Goal: Submit feedback/report problem: Submit feedback/report problem

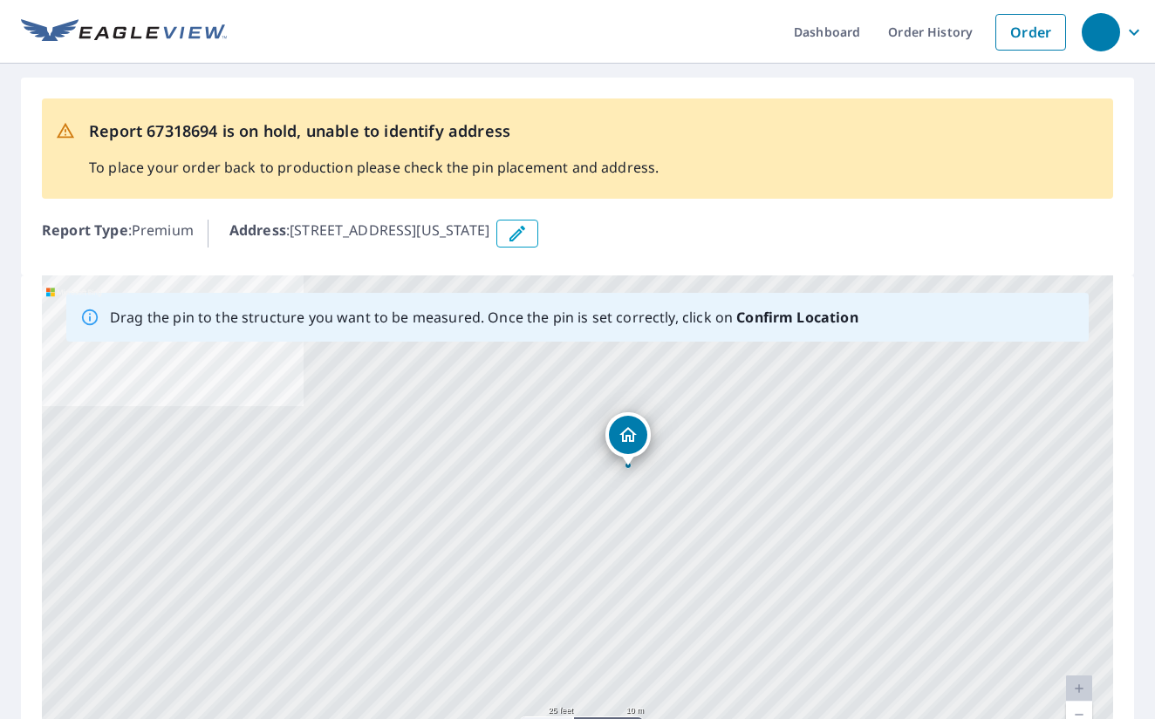
drag, startPoint x: 579, startPoint y: 518, endPoint x: 630, endPoint y: 438, distance: 94.8
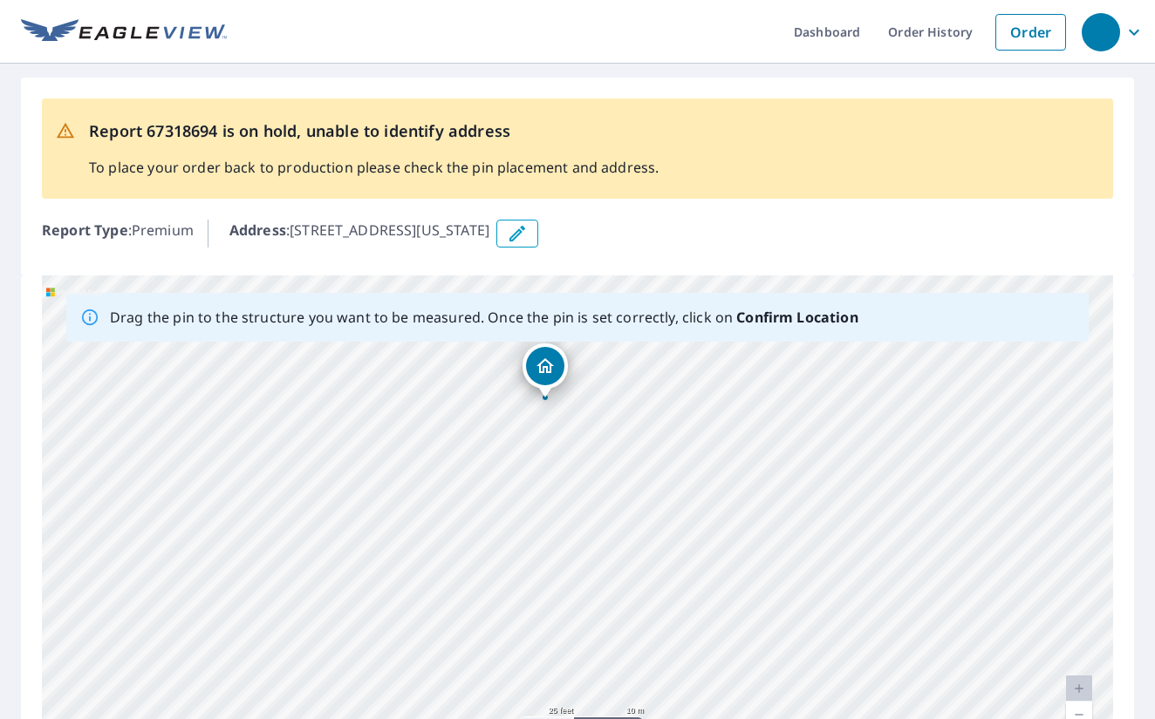
drag, startPoint x: 755, startPoint y: 562, endPoint x: 744, endPoint y: 450, distance: 112.2
click at [745, 450] on div "[STREET_ADDRESS][US_STATE]" at bounding box center [577, 549] width 1071 height 547
drag, startPoint x: 540, startPoint y: 378, endPoint x: 612, endPoint y: 592, distance: 226.4
click at [612, 592] on div "[STREET_ADDRESS][US_STATE]" at bounding box center [577, 549] width 1071 height 547
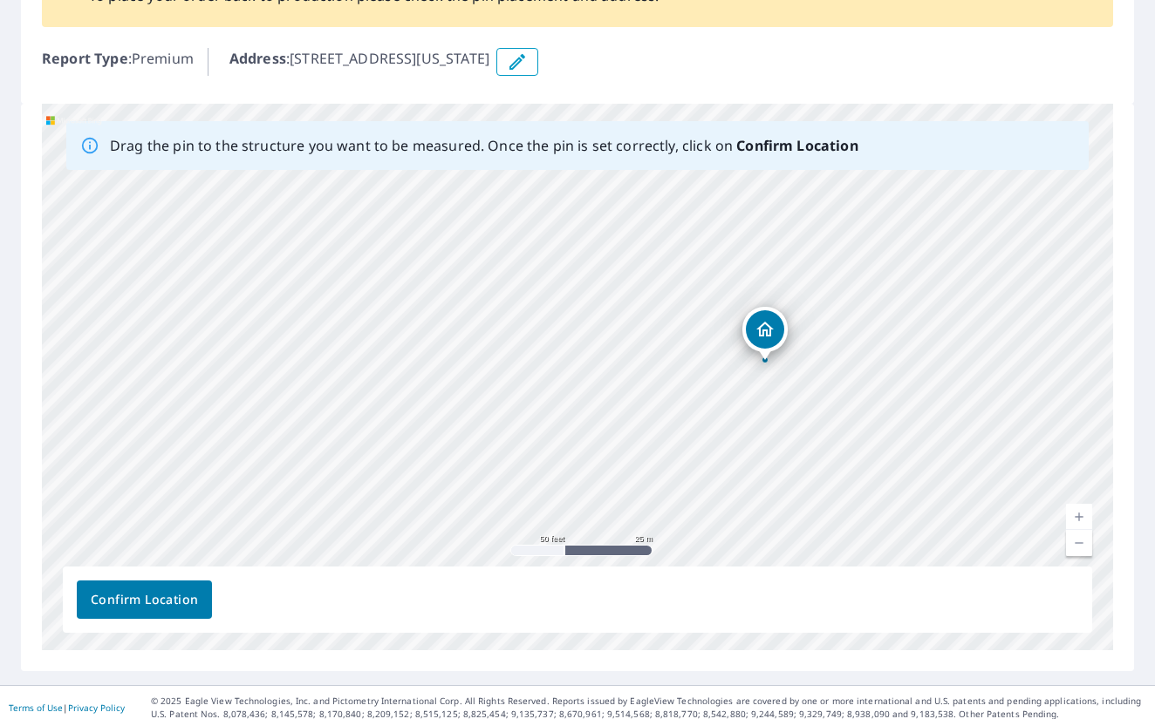
scroll to position [180, 0]
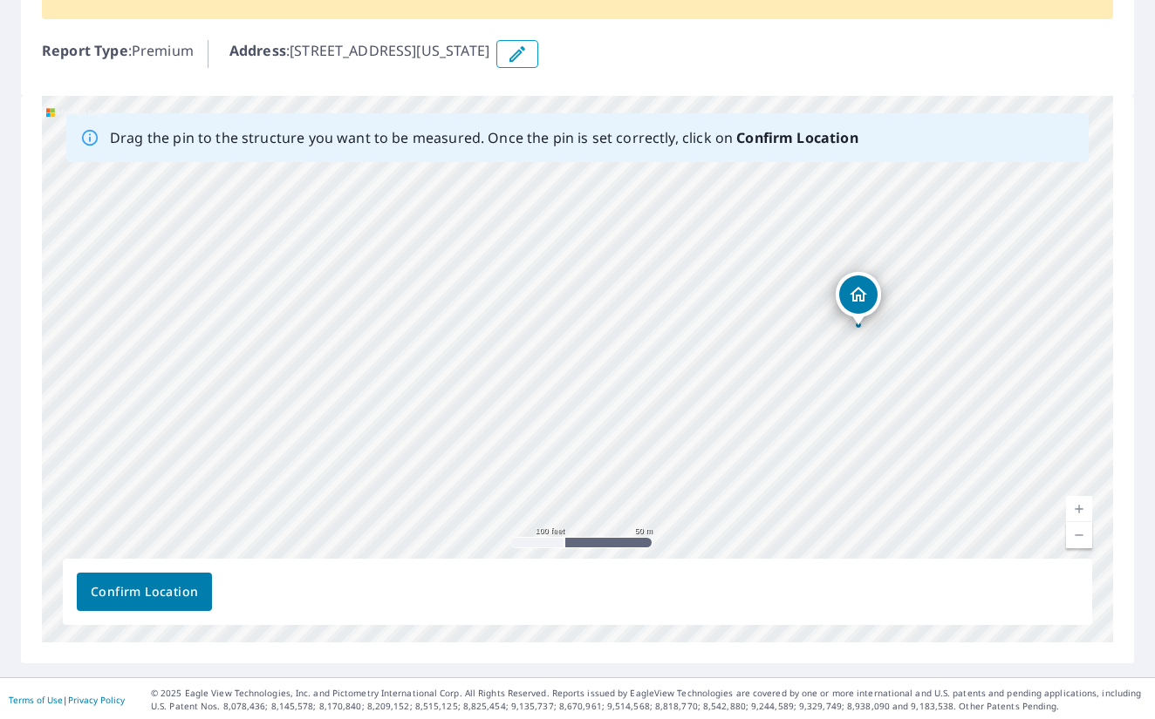
click at [165, 591] on span "Confirm Location" at bounding box center [144, 593] width 107 height 22
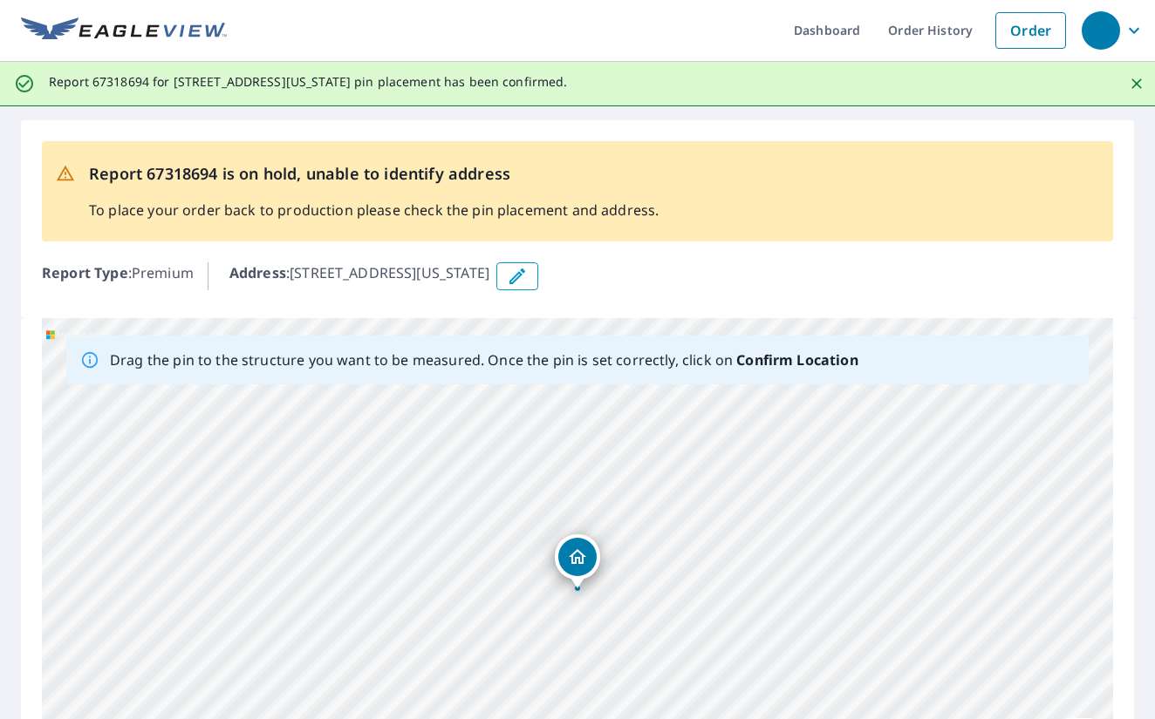
scroll to position [0, 0]
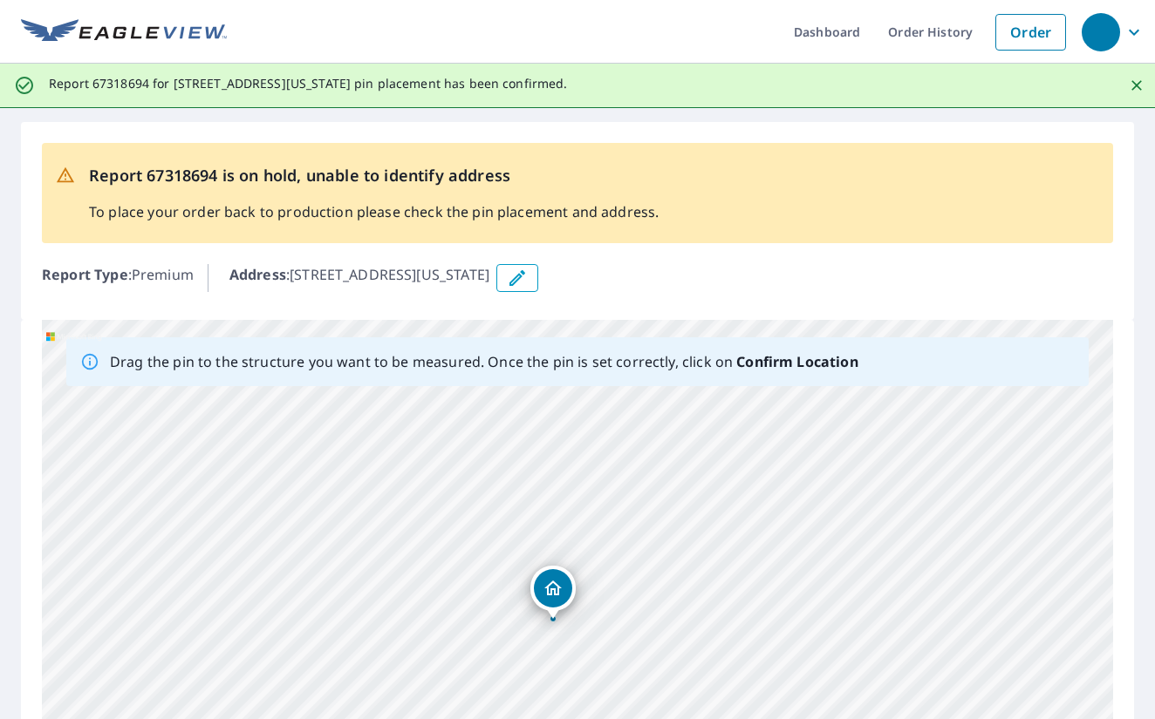
drag, startPoint x: 546, startPoint y: 587, endPoint x: 547, endPoint y: 596, distance: 9.6
click at [547, 596] on div "[STREET_ADDRESS][US_STATE]" at bounding box center [577, 593] width 1071 height 547
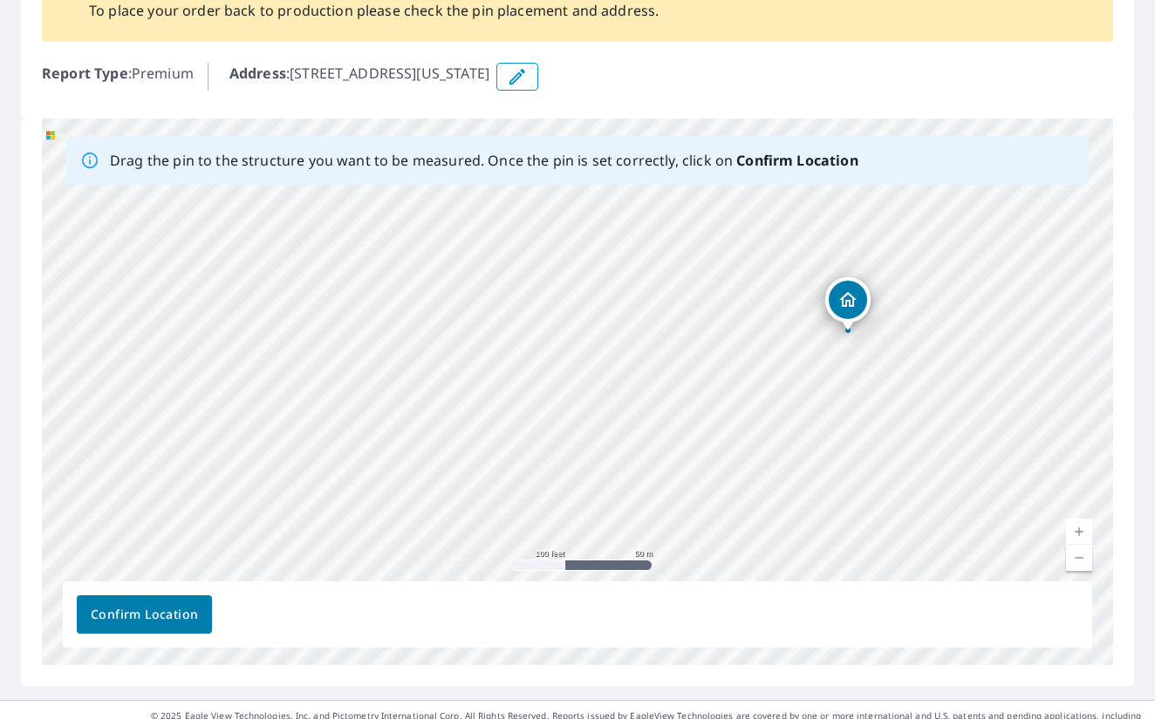
scroll to position [208, 0]
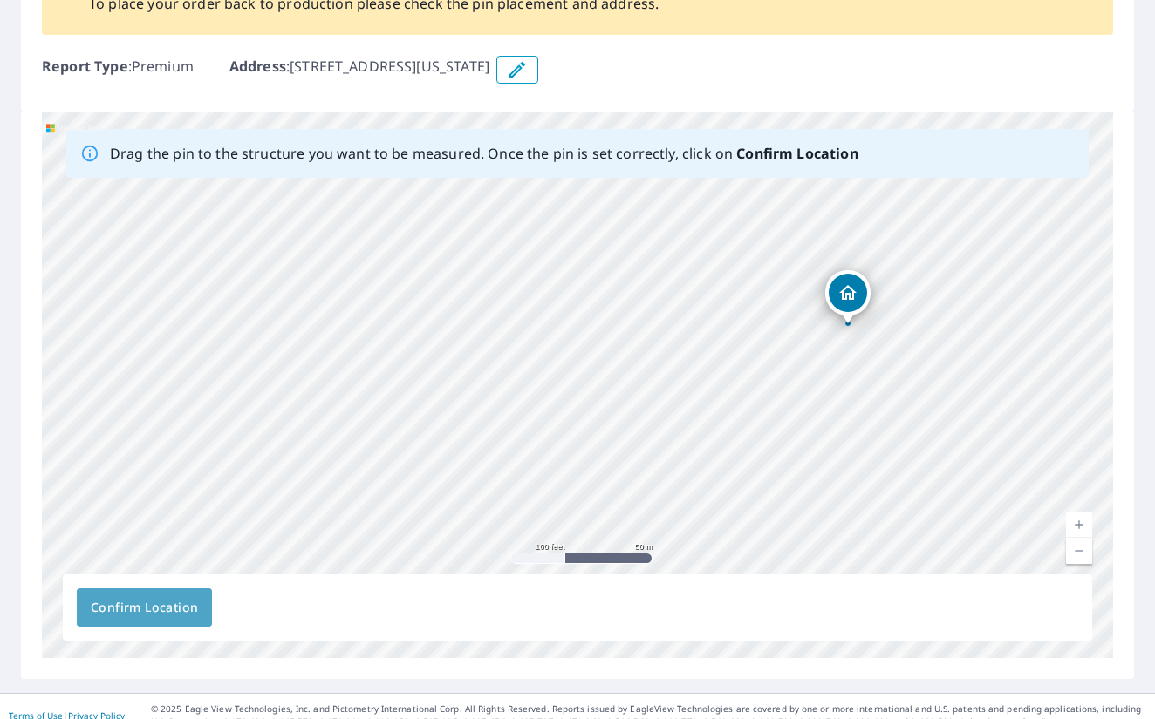
click at [194, 611] on span "Confirm Location" at bounding box center [144, 608] width 107 height 22
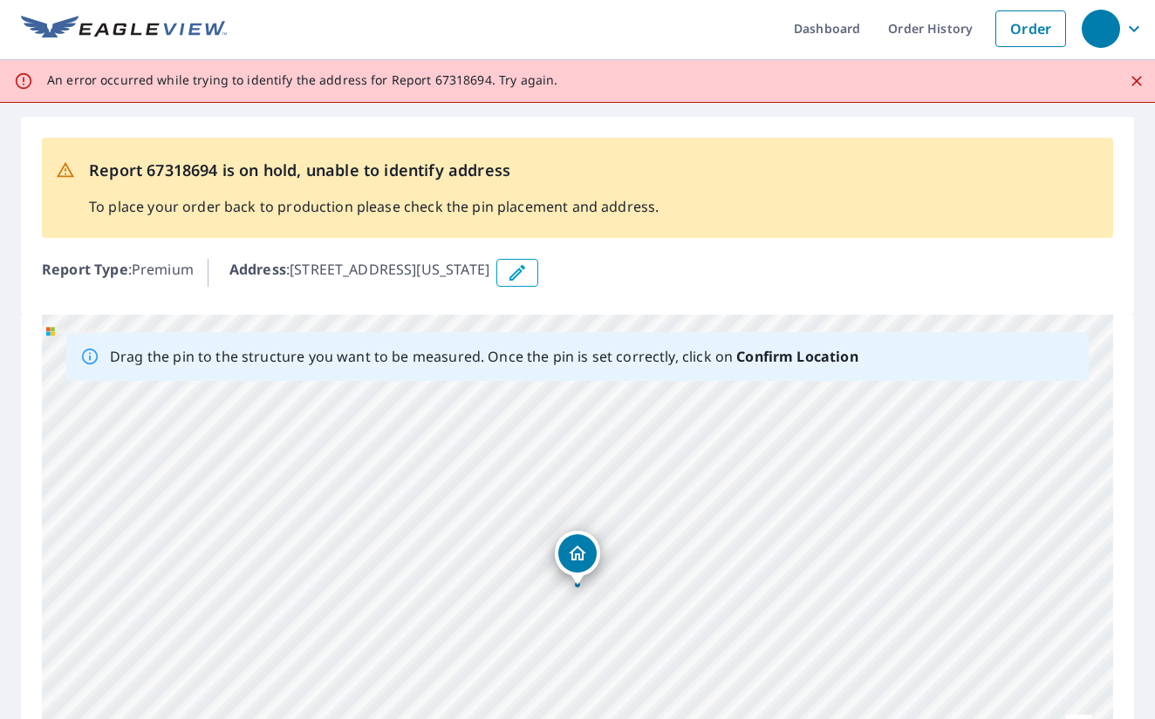
scroll to position [0, 0]
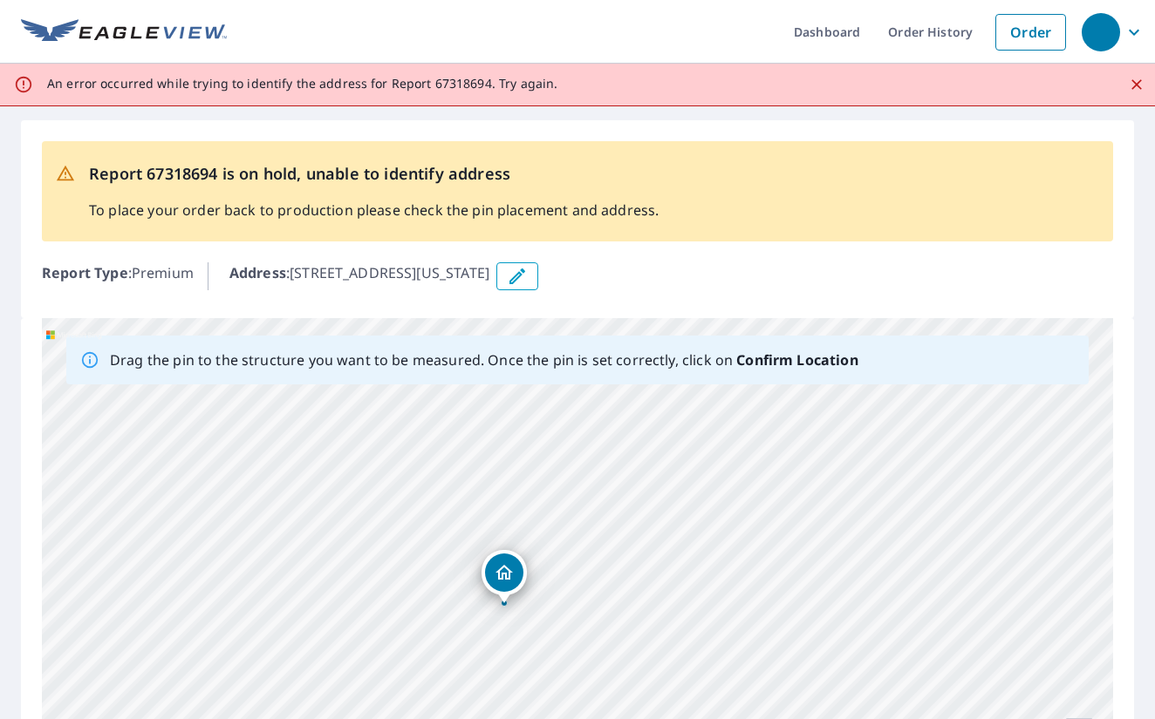
drag, startPoint x: 551, startPoint y: 508, endPoint x: 532, endPoint y: 486, distance: 29.0
click at [532, 486] on div "[STREET_ADDRESS][US_STATE]" at bounding box center [577, 591] width 1071 height 547
click at [498, 579] on icon "Dropped pin, building 1, Residential property, 2647 Louisiana 532 Minden, LA 71…" at bounding box center [503, 572] width 17 height 15
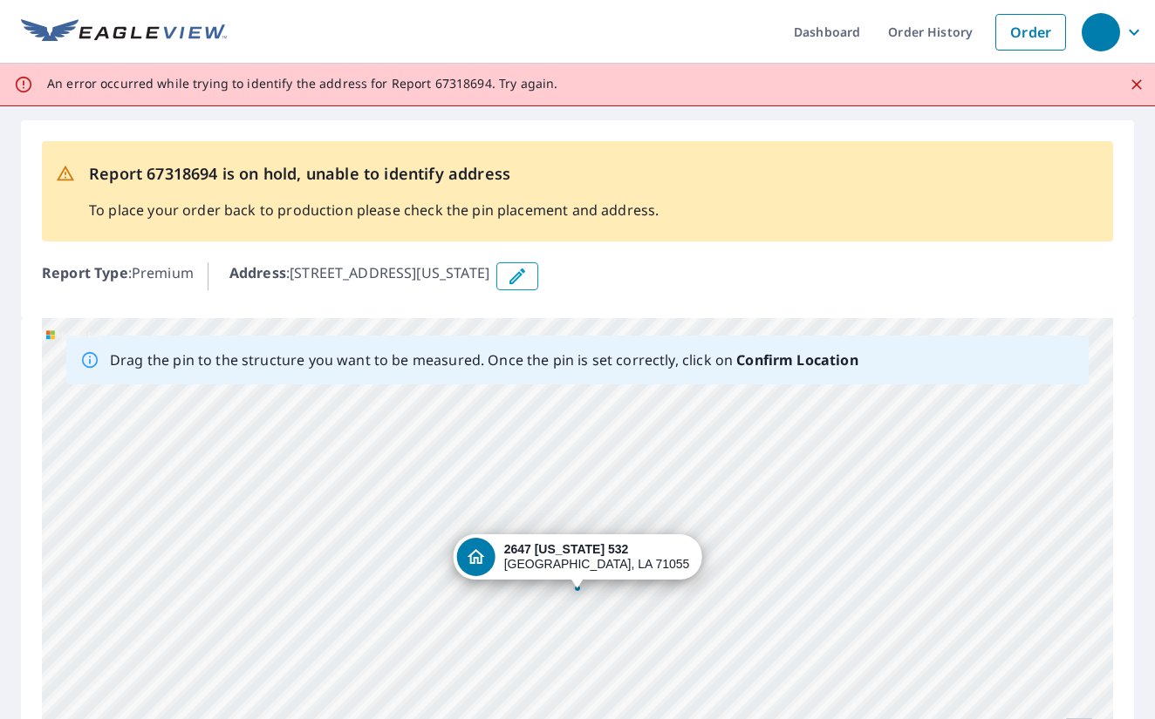
click at [538, 285] on button "button" at bounding box center [517, 276] width 42 height 28
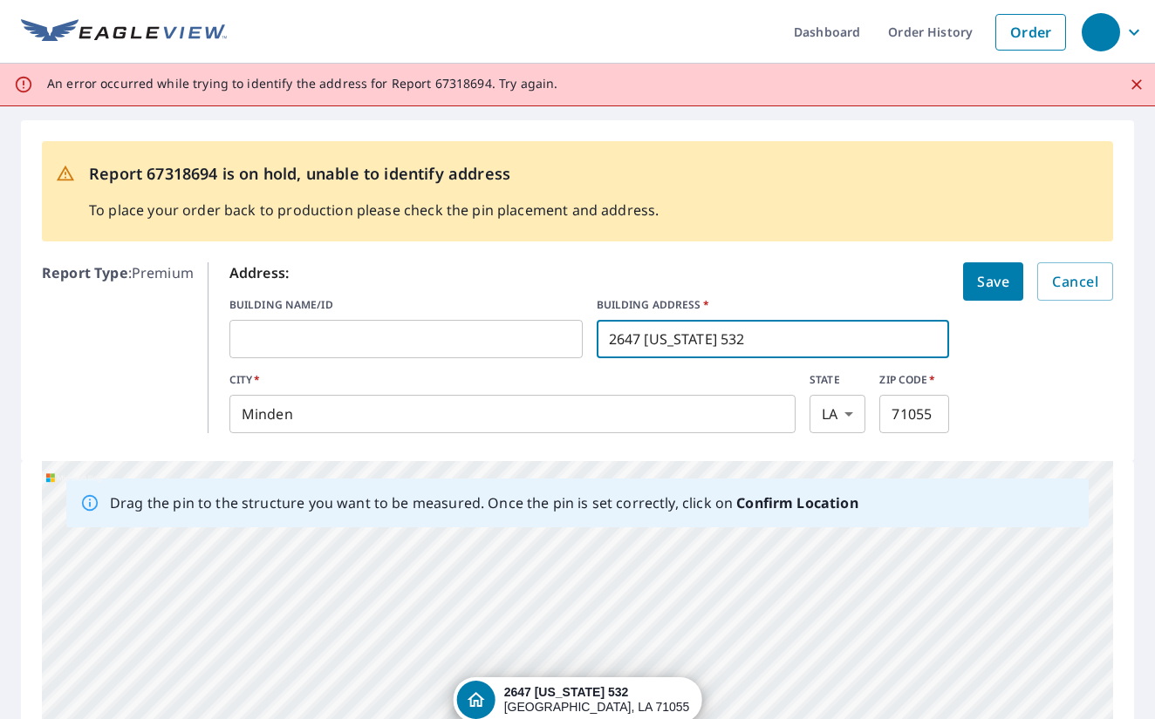
drag, startPoint x: 640, startPoint y: 339, endPoint x: 652, endPoint y: 335, distance: 13.0
type input "2643 [US_STATE] 532"
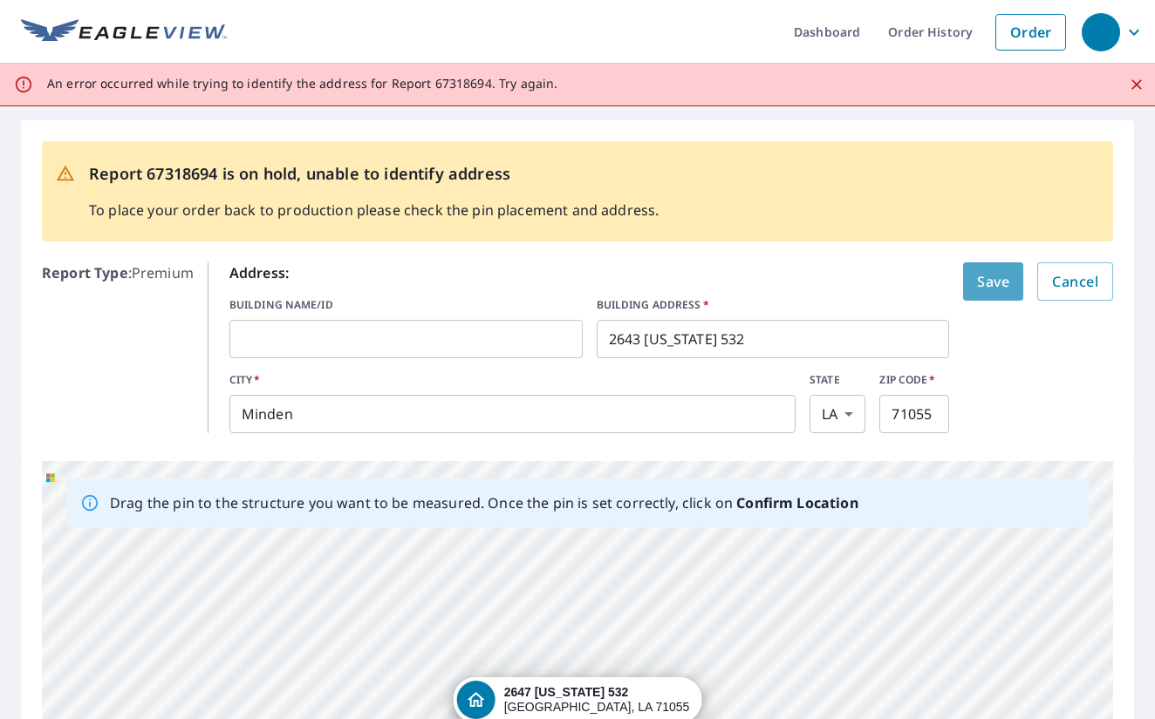
click at [977, 291] on span "Save" at bounding box center [993, 281] width 32 height 24
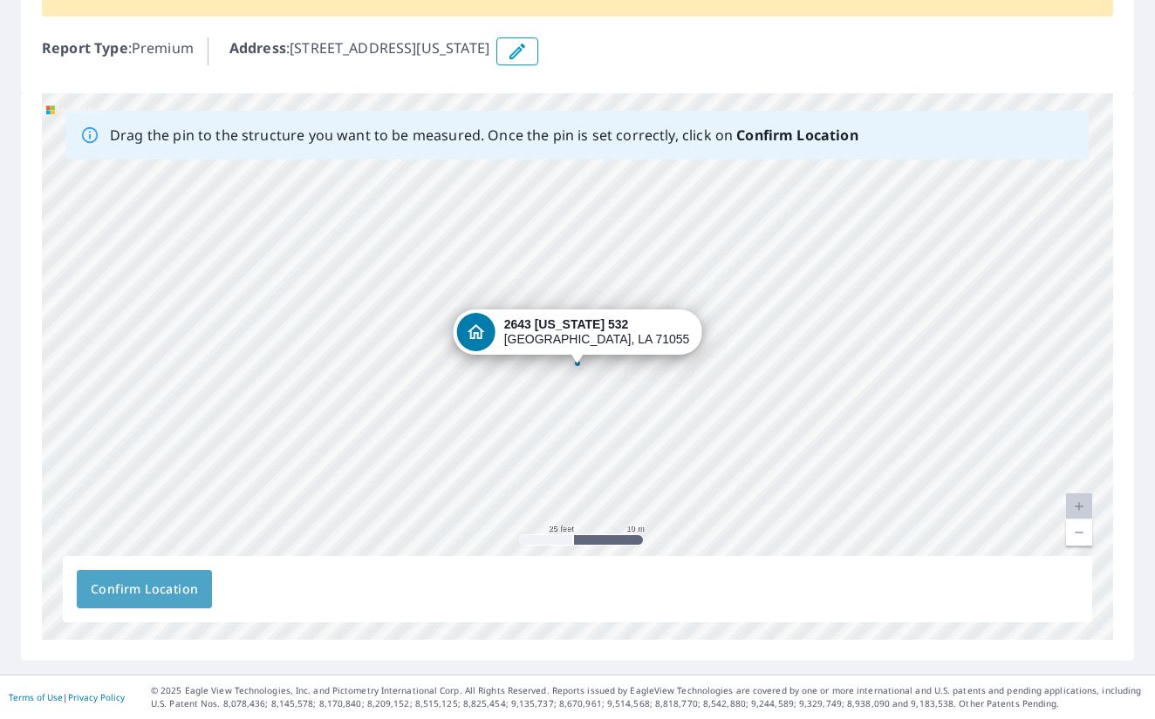
click at [140, 596] on span "Confirm Location" at bounding box center [144, 590] width 107 height 22
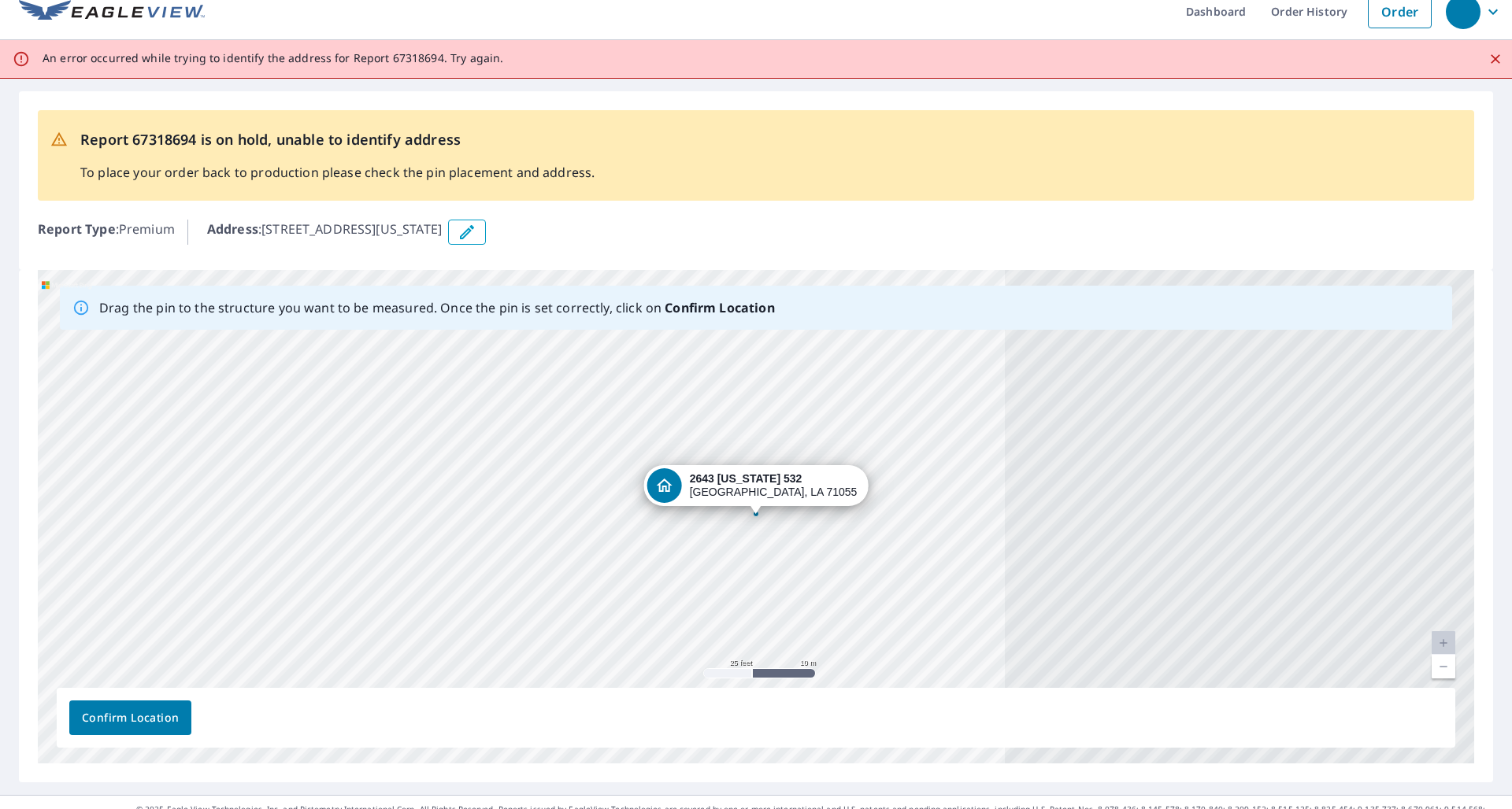
scroll to position [38, 0]
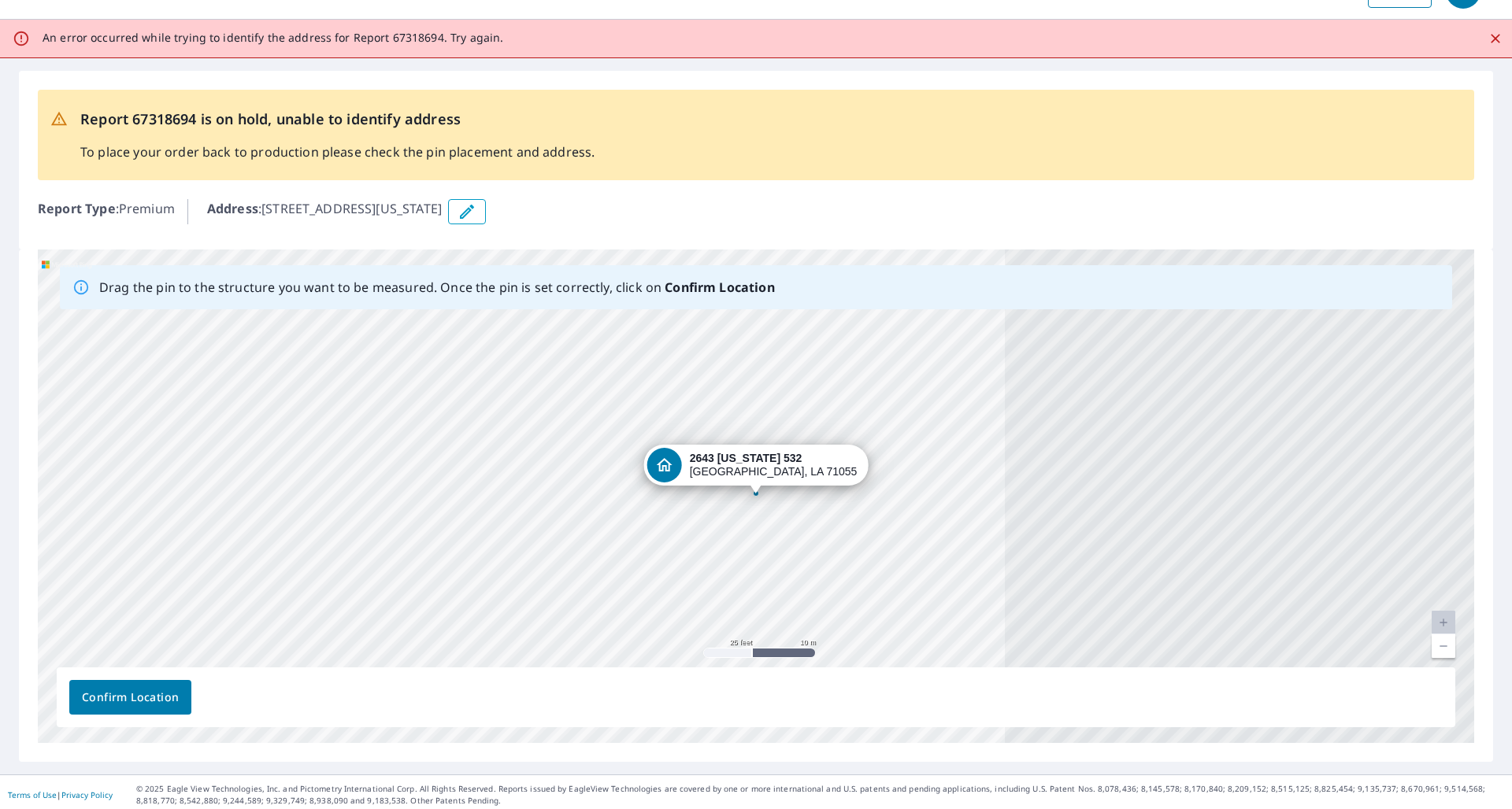
click at [756, 507] on div "[STREET_ADDRESS][US_STATE]" at bounding box center [756, 496] width 1437 height 494
drag, startPoint x: 751, startPoint y: 474, endPoint x: 748, endPoint y: 487, distance: 13.3
click at [748, 487] on div "[STREET_ADDRESS][US_STATE]" at bounding box center [756, 496] width 1437 height 494
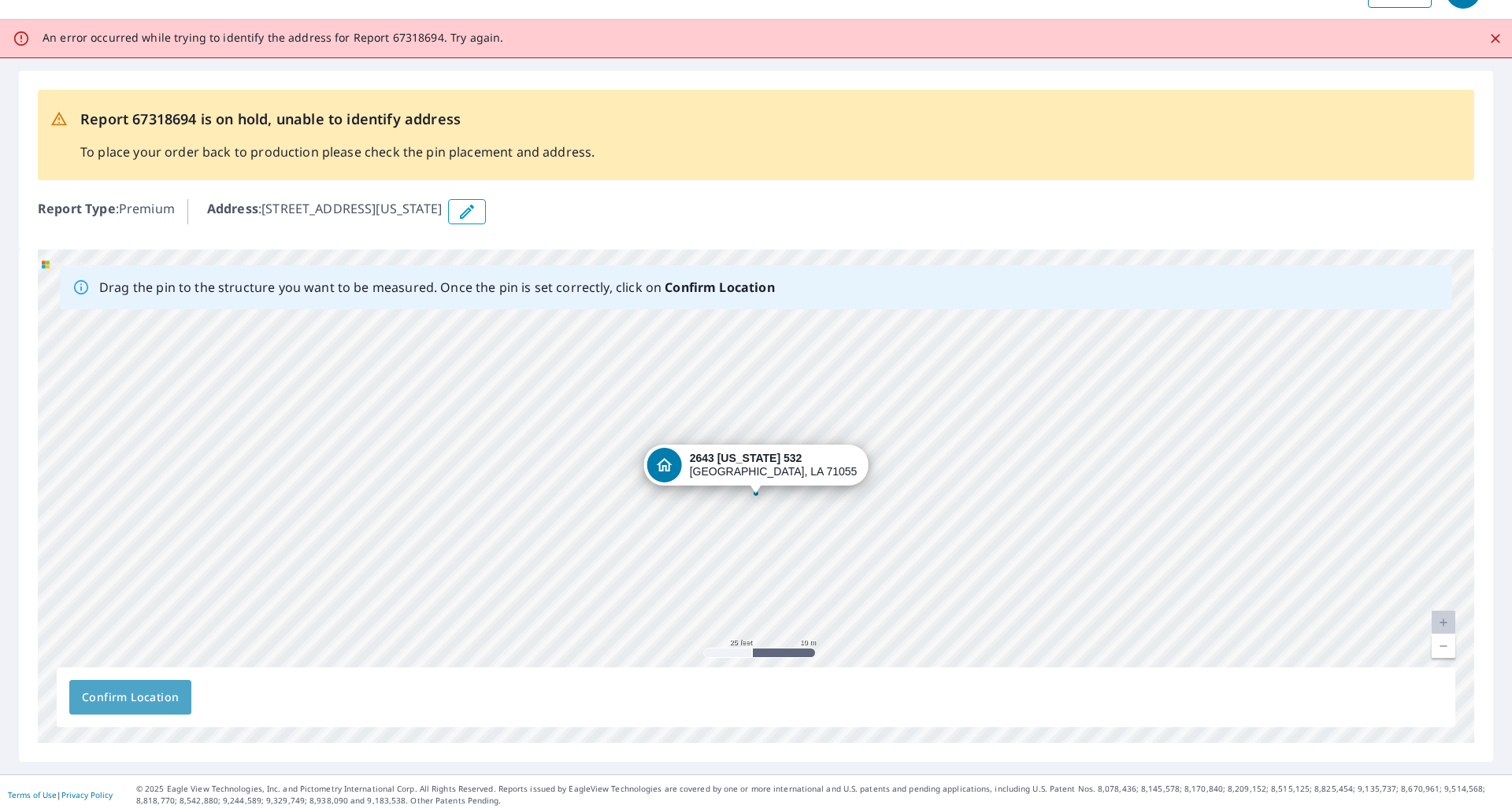
click at [145, 649] on span "Confirm Location" at bounding box center [130, 698] width 97 height 20
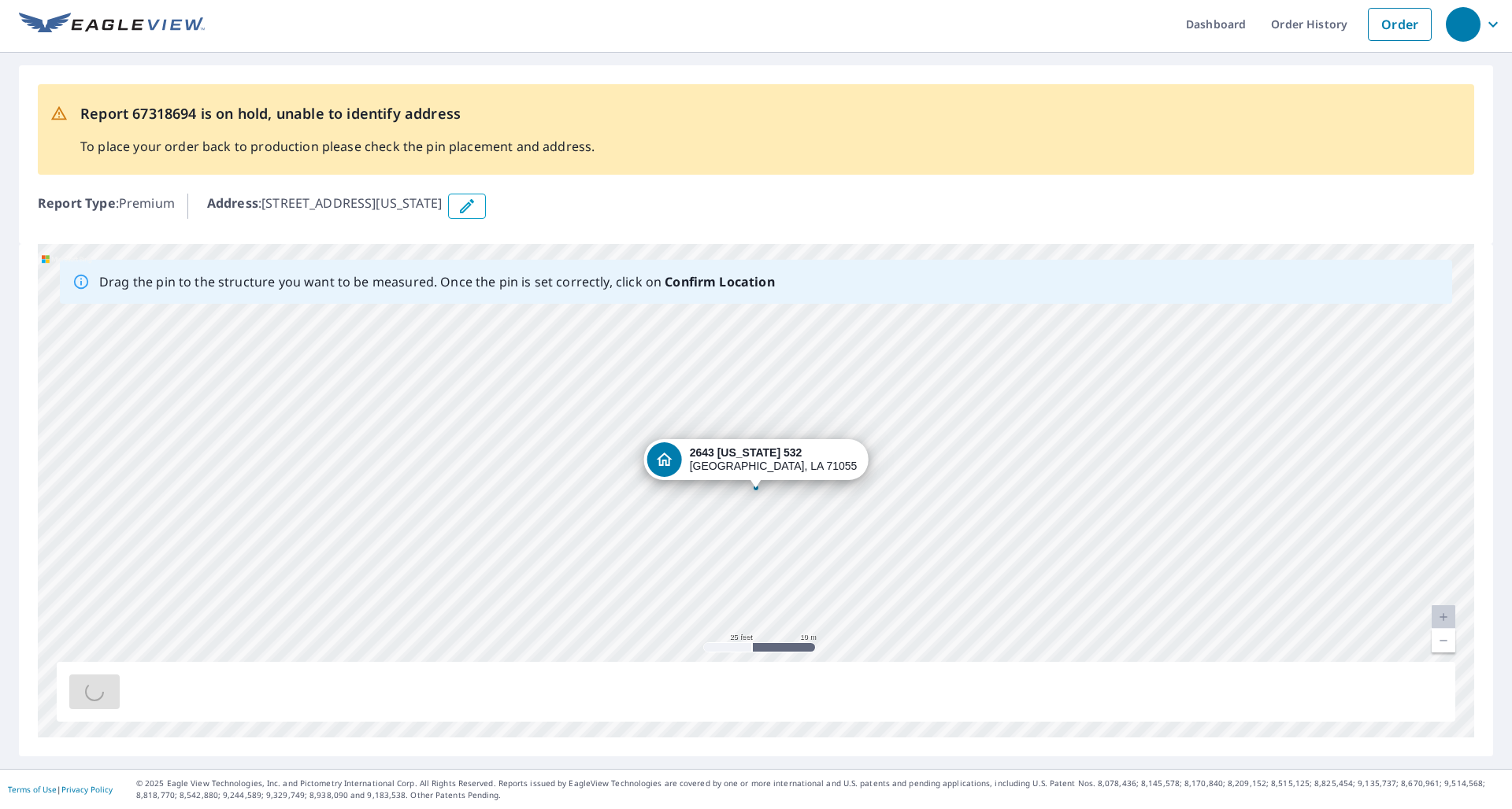
scroll to position [0, 0]
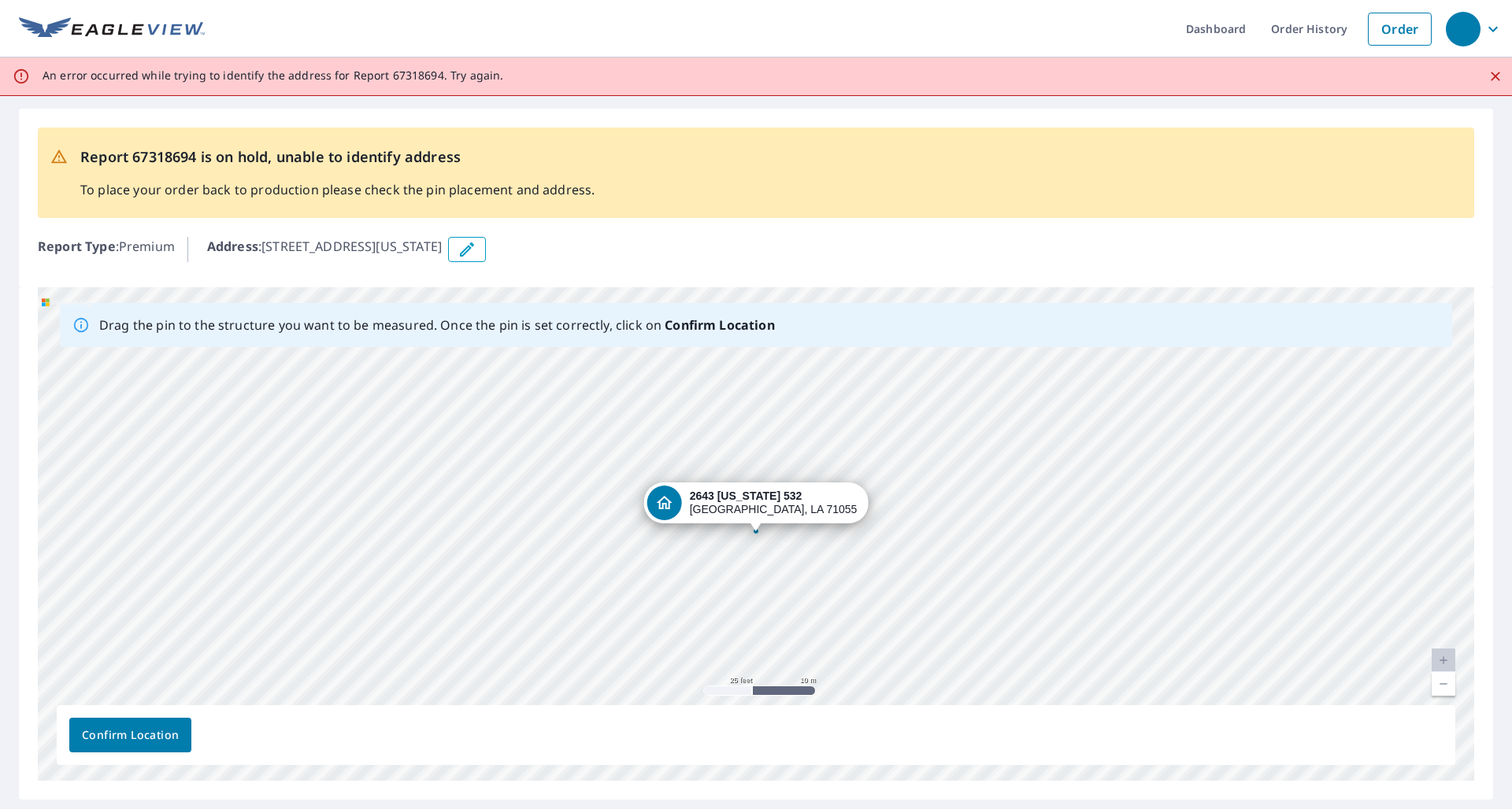
click at [1042, 21] on icon "button" at bounding box center [1493, 29] width 19 height 19
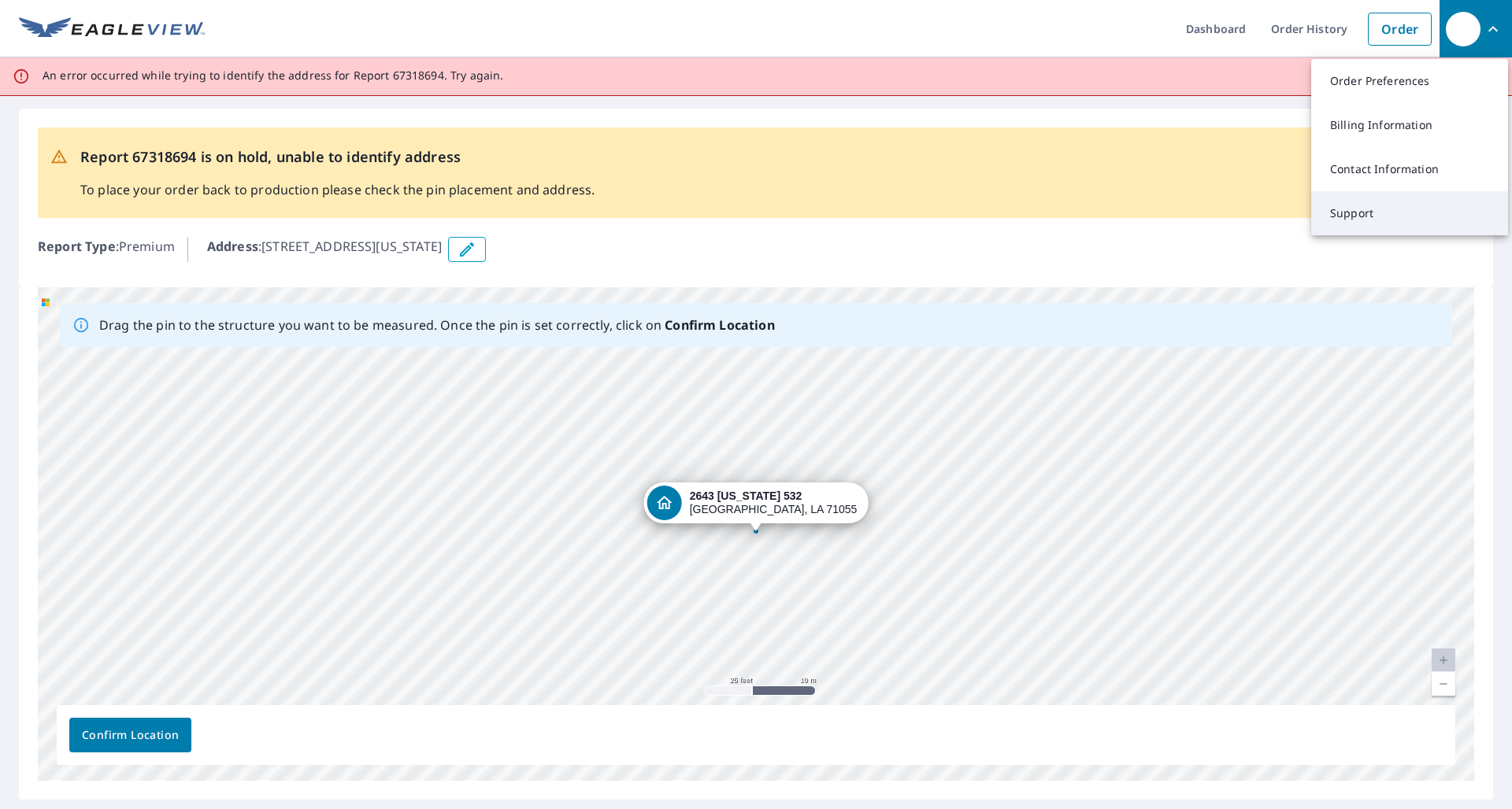
click at [1042, 212] on link "Support" at bounding box center [1410, 213] width 197 height 44
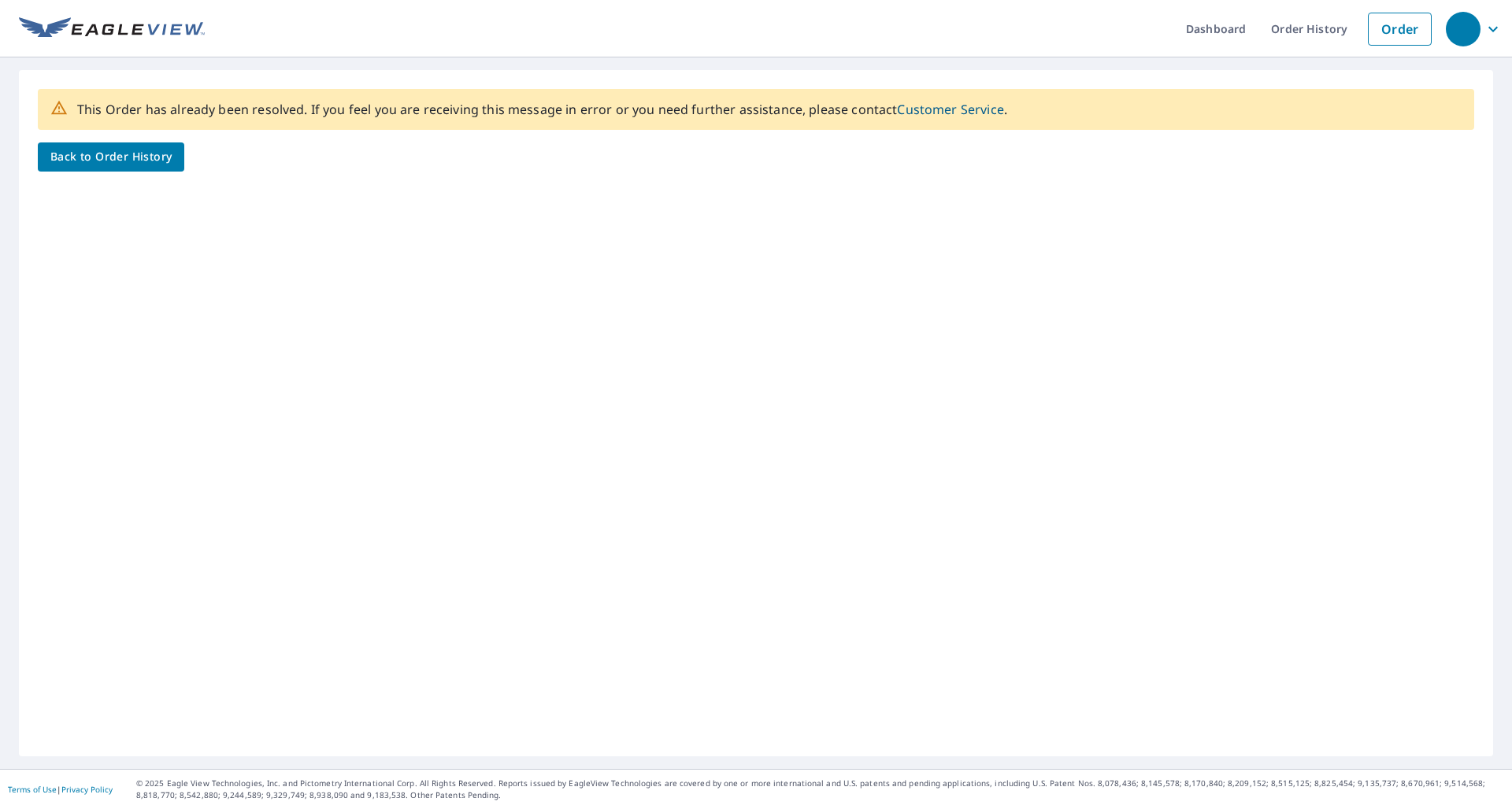
drag, startPoint x: 1001, startPoint y: 2, endPoint x: 283, endPoint y: -41, distance: 719.3
click at [283, 0] on html "Dashboard Order History Order This Order has already been resolved. If you feel…" at bounding box center [756, 404] width 1512 height 809
